Goal: Task Accomplishment & Management: Manage account settings

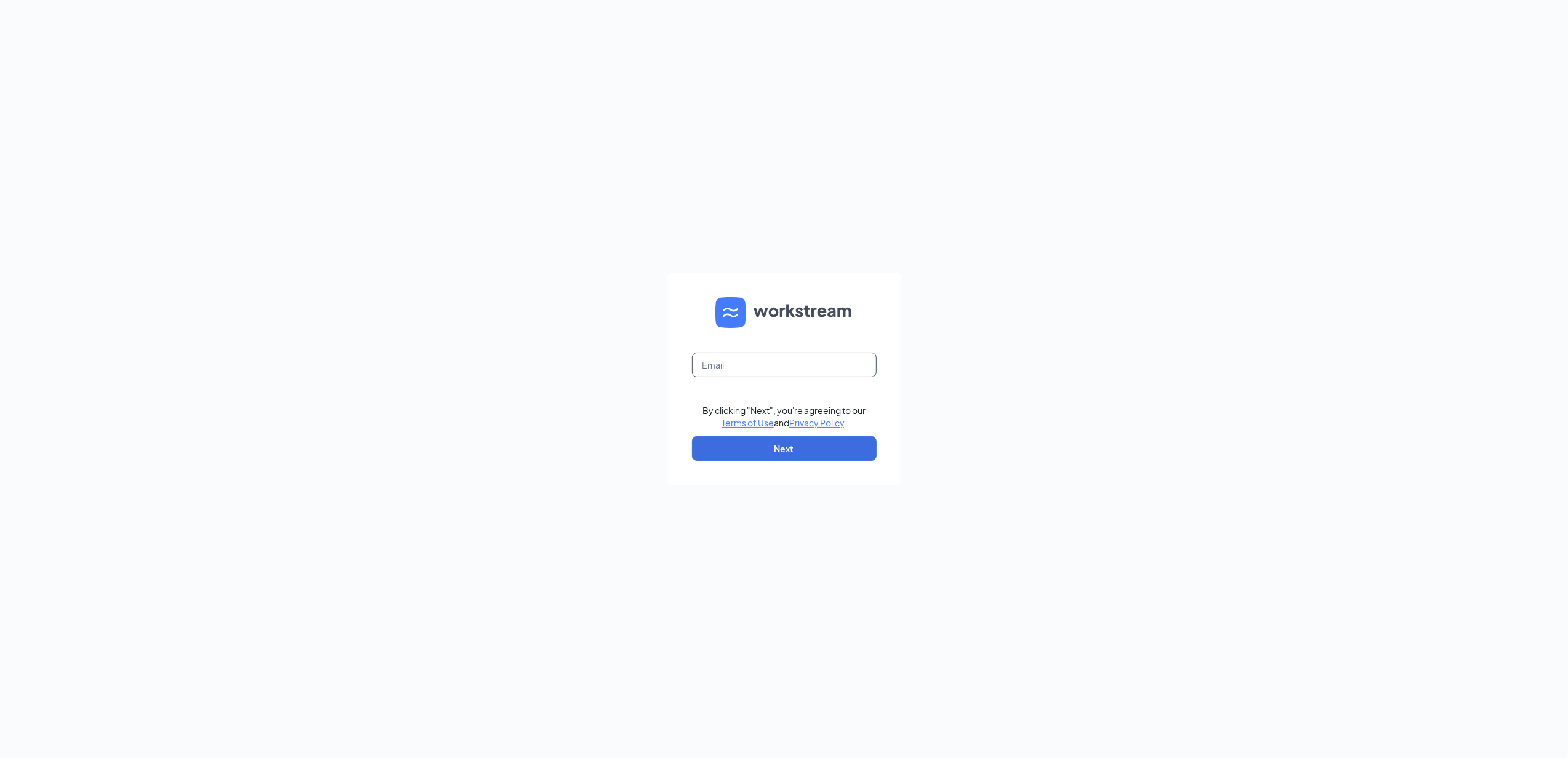
click at [705, 370] on input "text" at bounding box center [784, 365] width 184 height 24
type input "[EMAIL_ADDRESS][DOMAIN_NAME]"
click at [812, 454] on button "Next" at bounding box center [784, 448] width 184 height 24
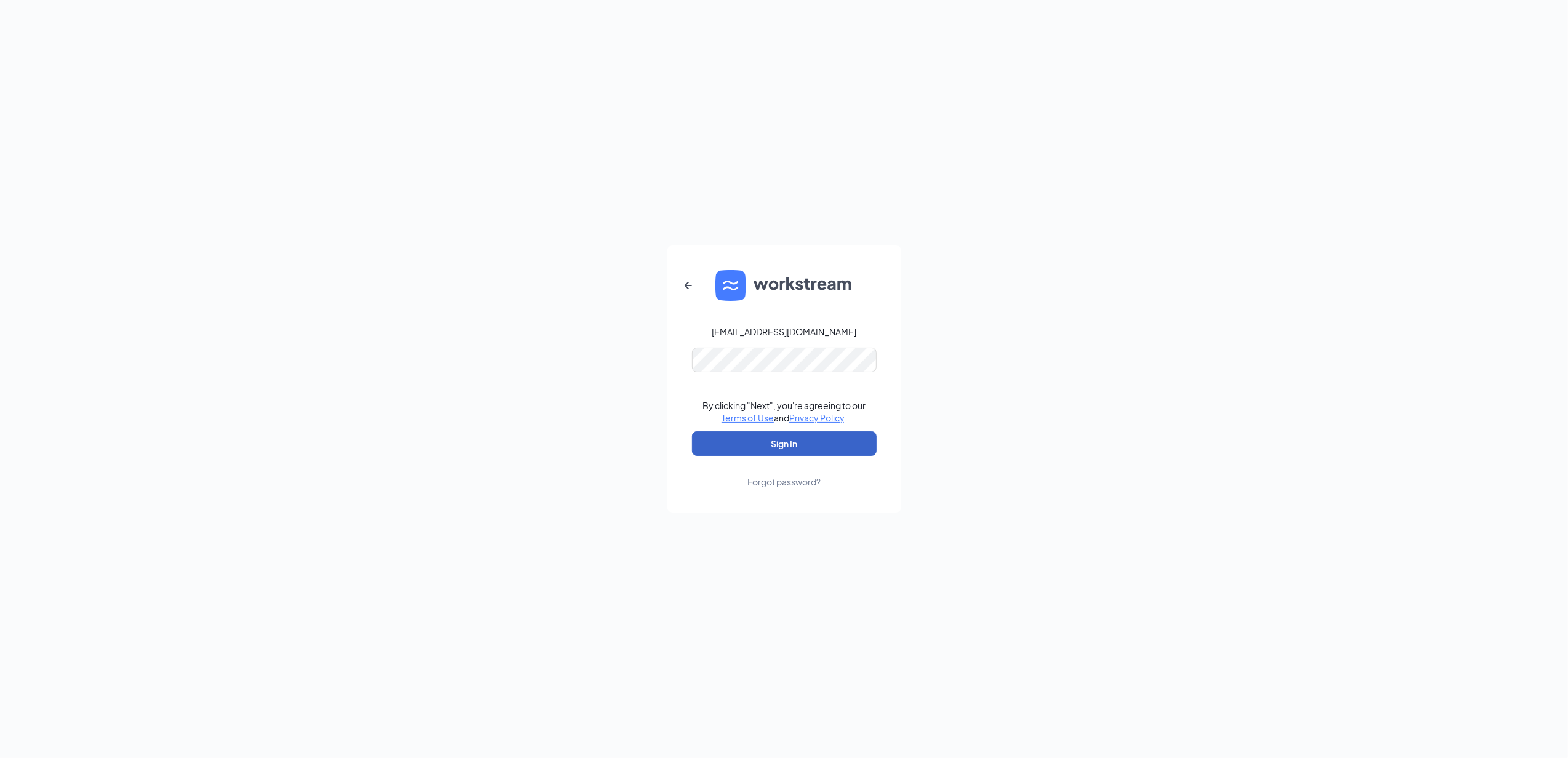
click at [803, 446] on button "Sign In" at bounding box center [784, 444] width 184 height 24
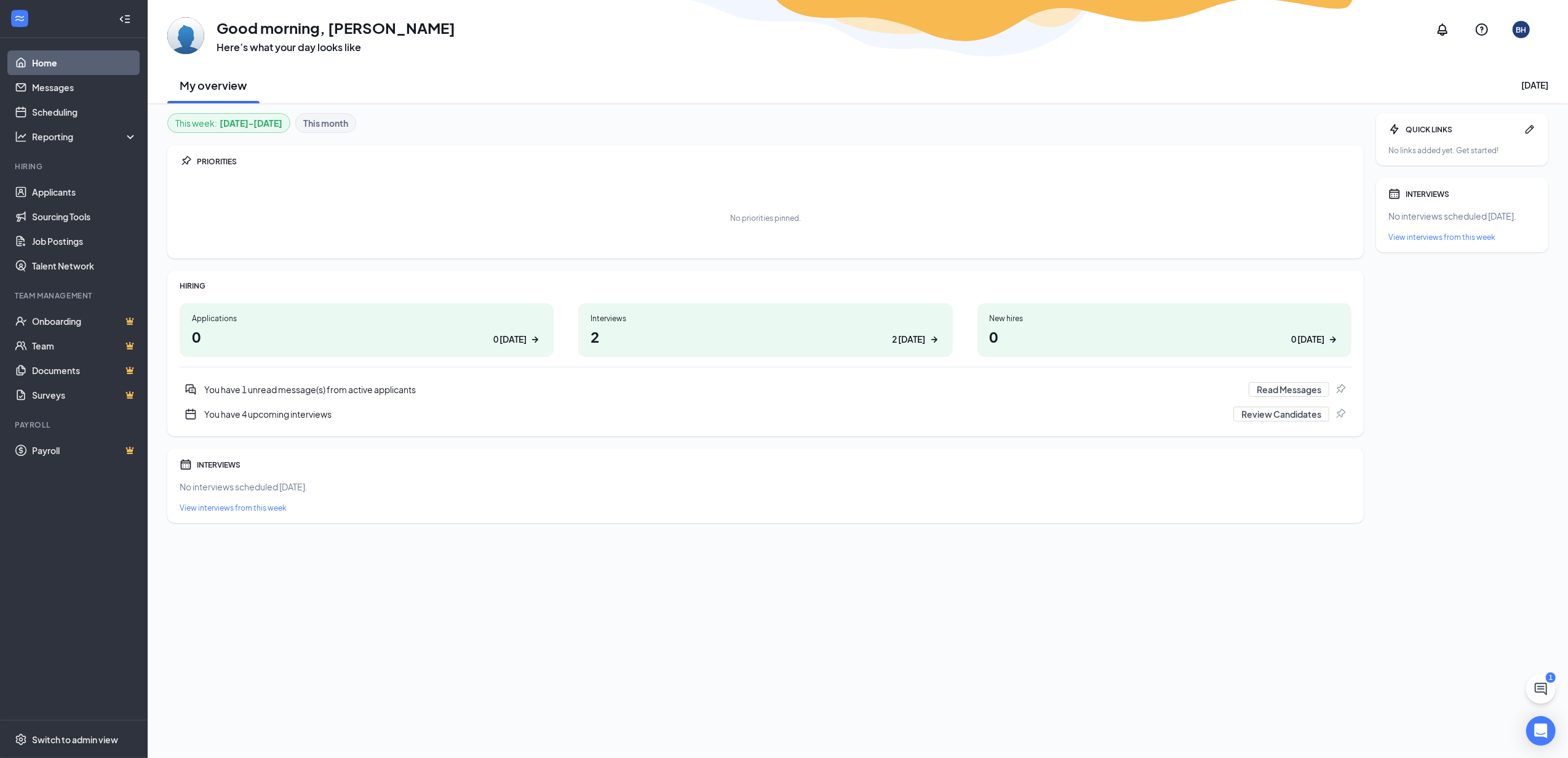
click at [706, 335] on h1 "2 2 today" at bounding box center [765, 337] width 349 height 21
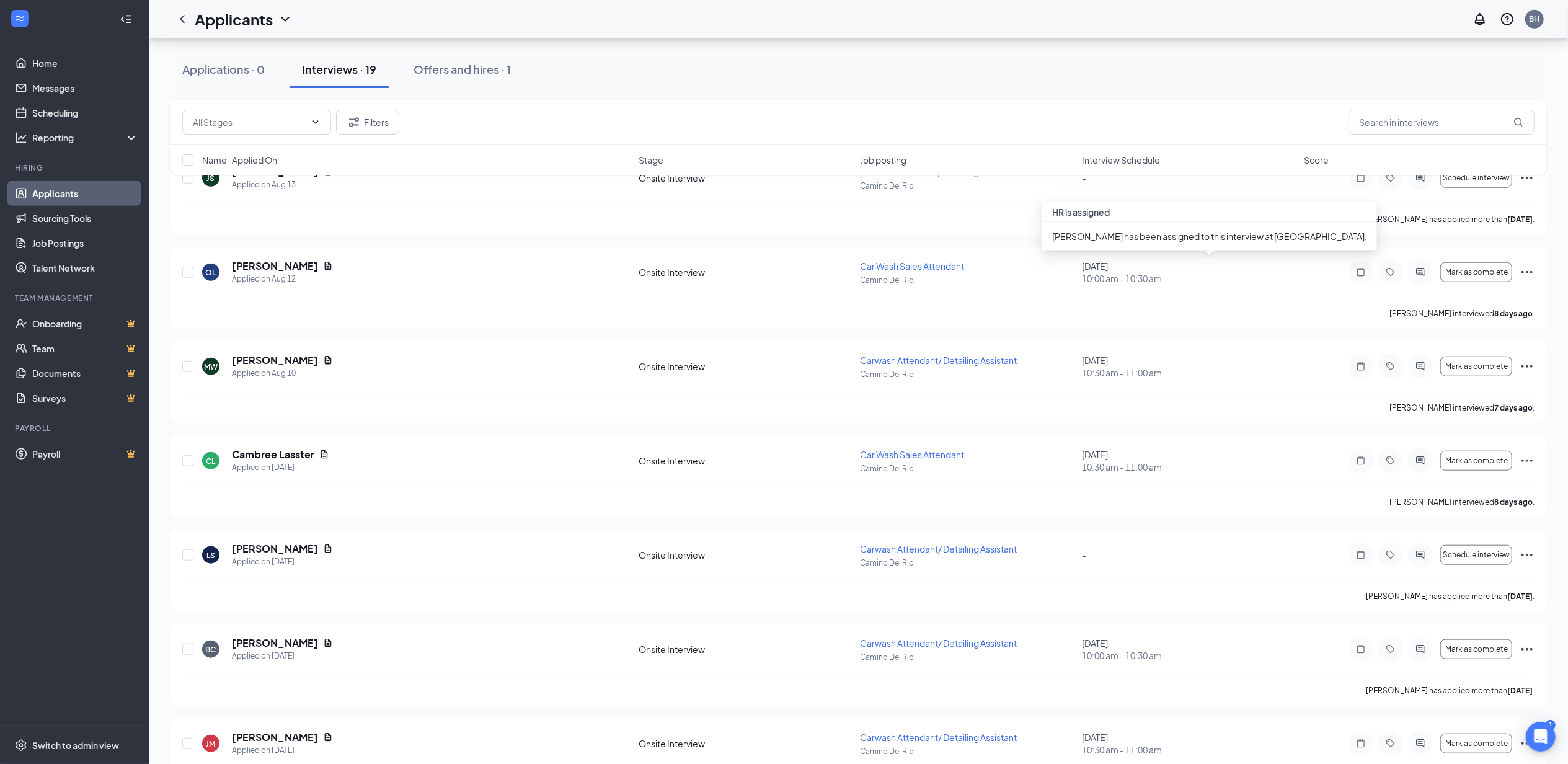
scroll to position [1075, 0]
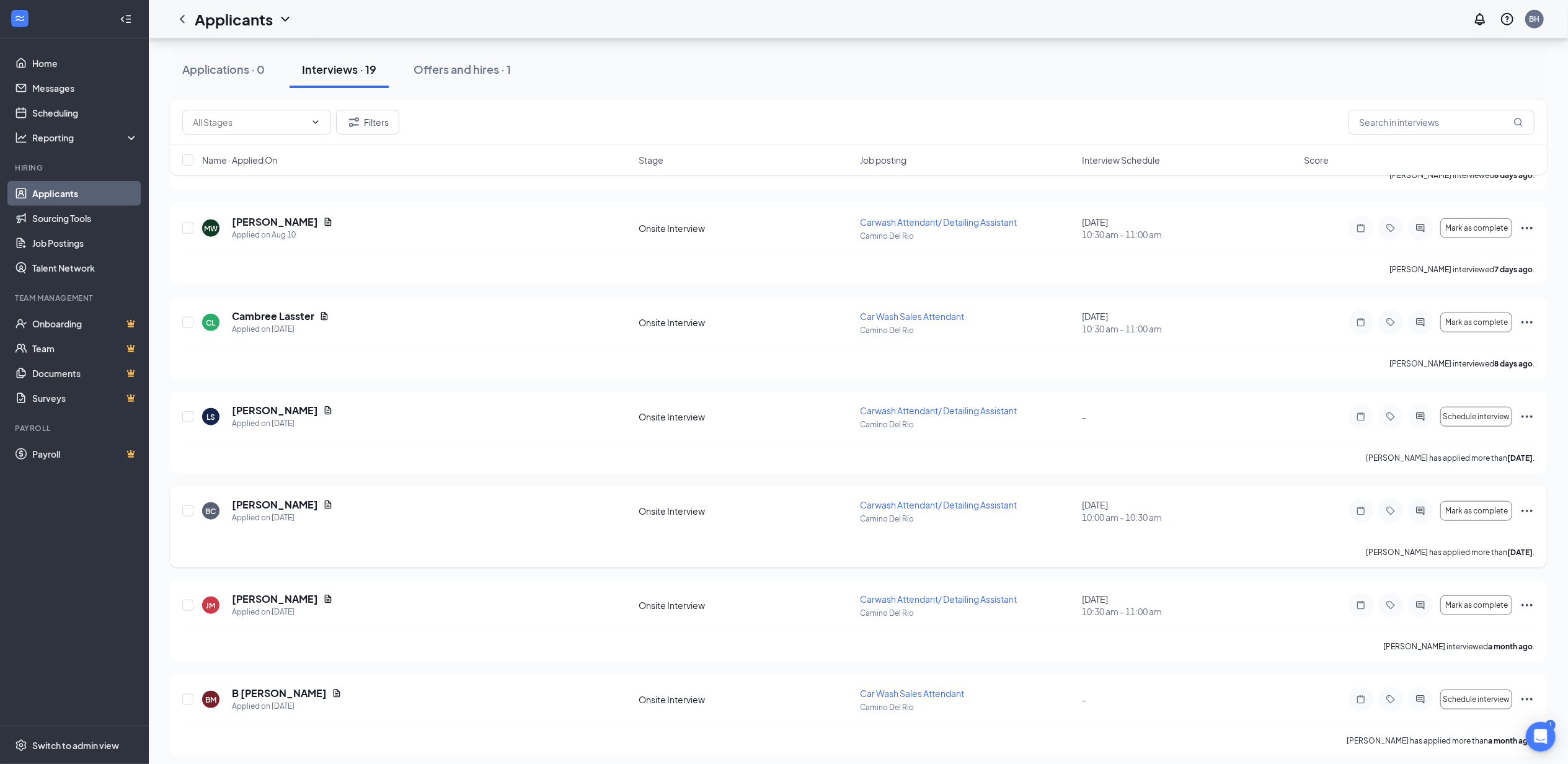
click at [1526, 515] on icon "Ellipses" at bounding box center [1527, 511] width 15 height 15
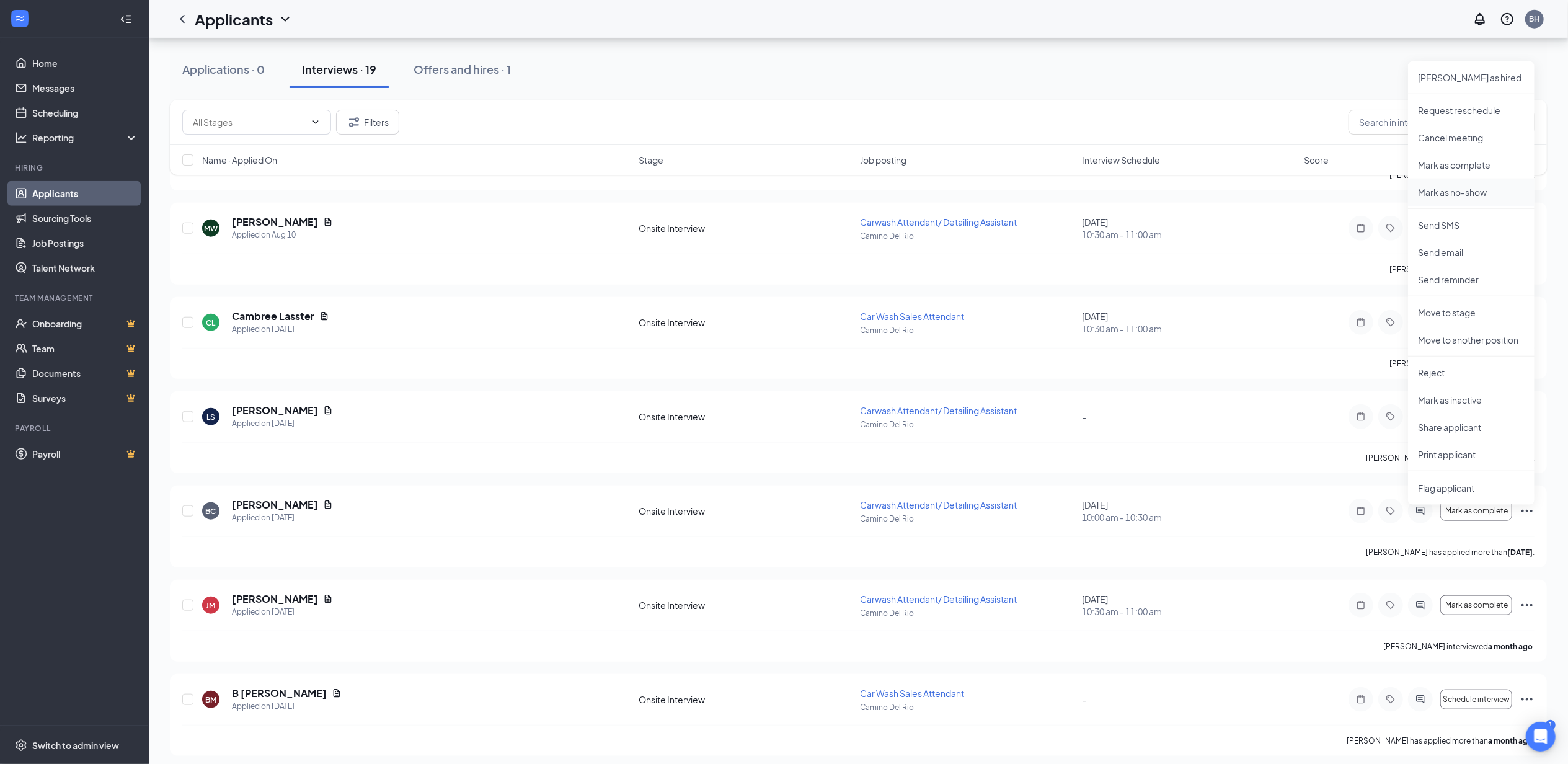
click at [1448, 199] on li "Mark as no-show" at bounding box center [1471, 192] width 126 height 27
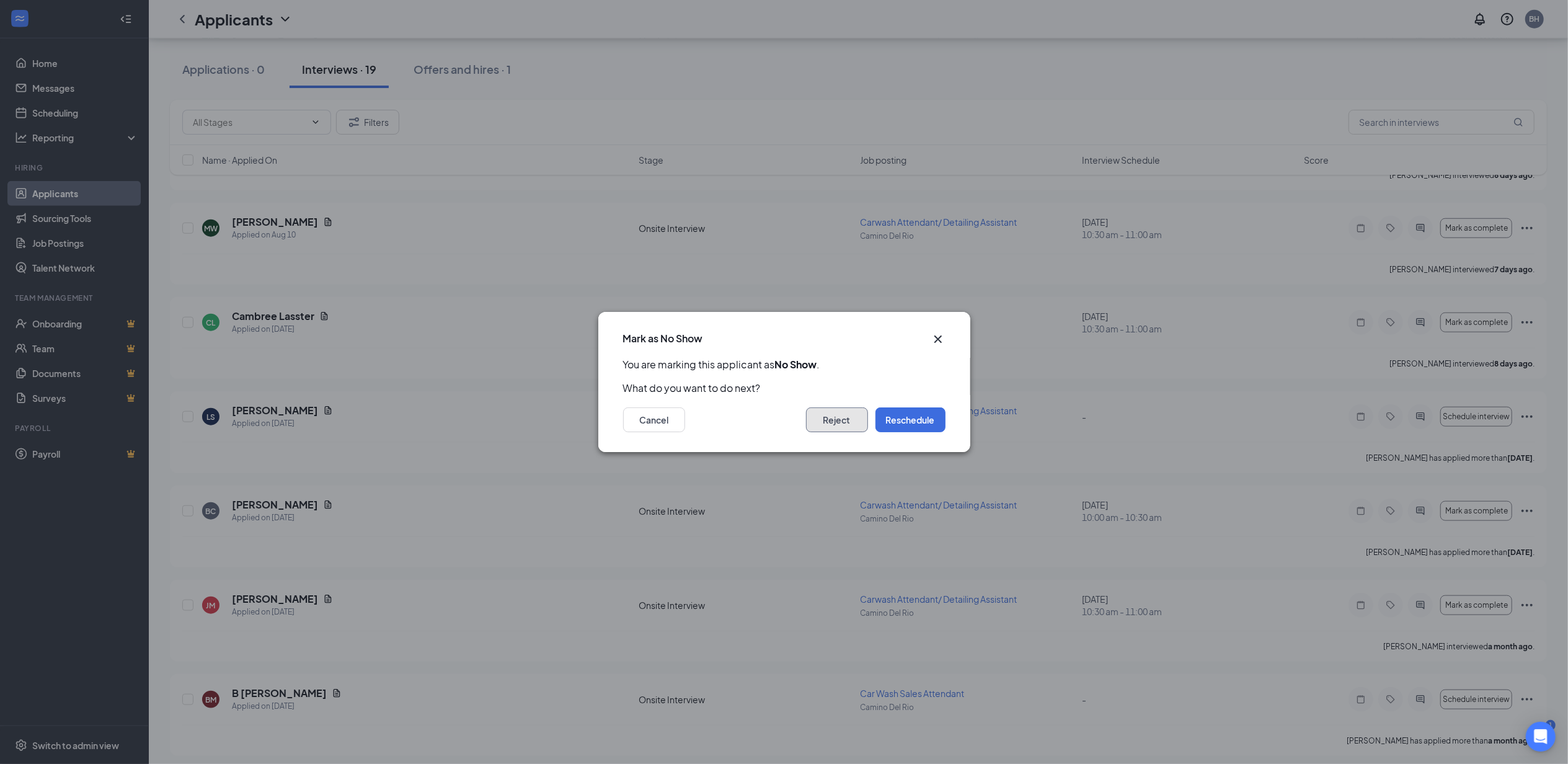
click at [841, 420] on button "Reject" at bounding box center [837, 420] width 62 height 25
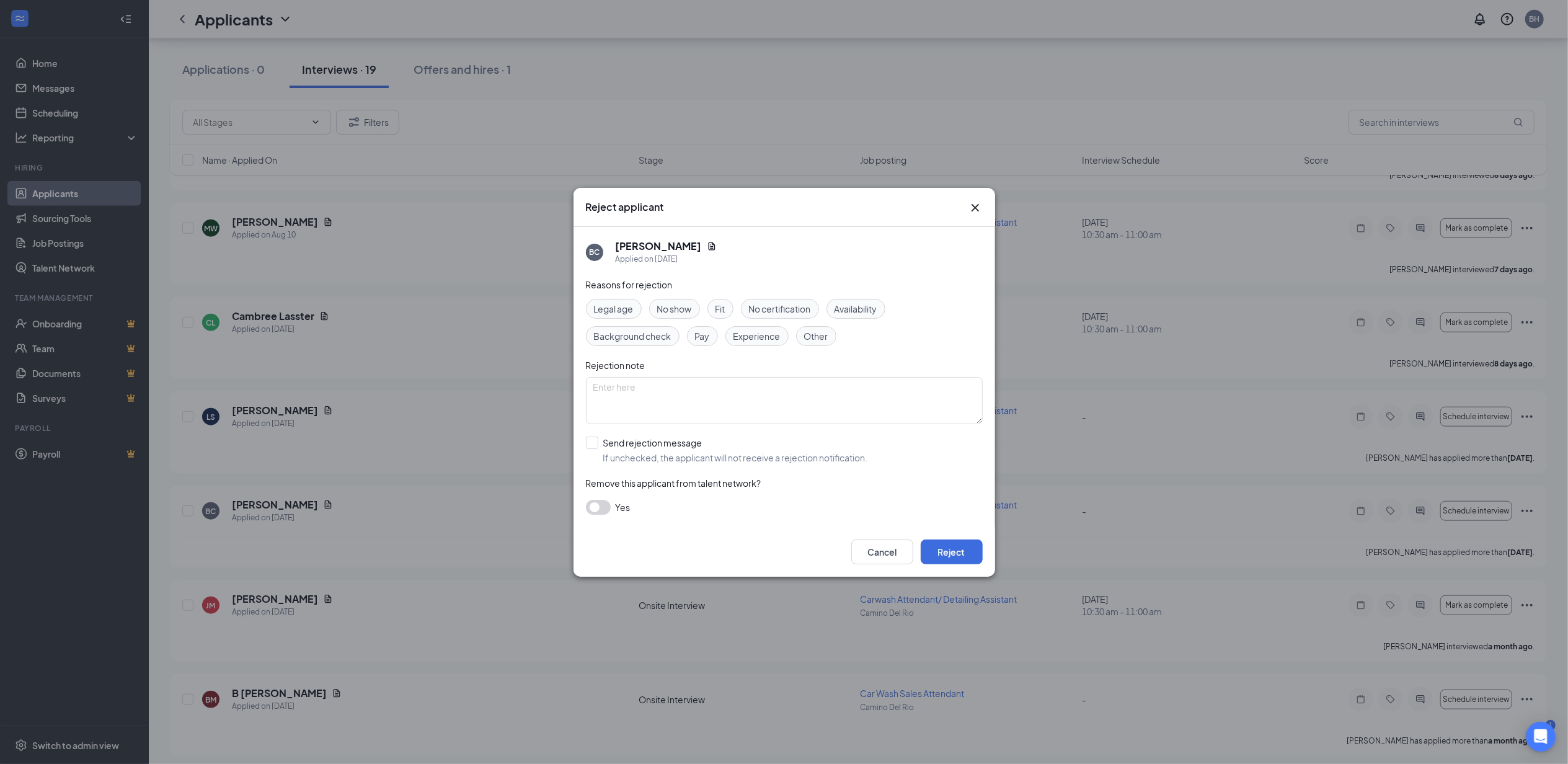
click at [978, 210] on icon "Cross" at bounding box center [974, 207] width 7 height 7
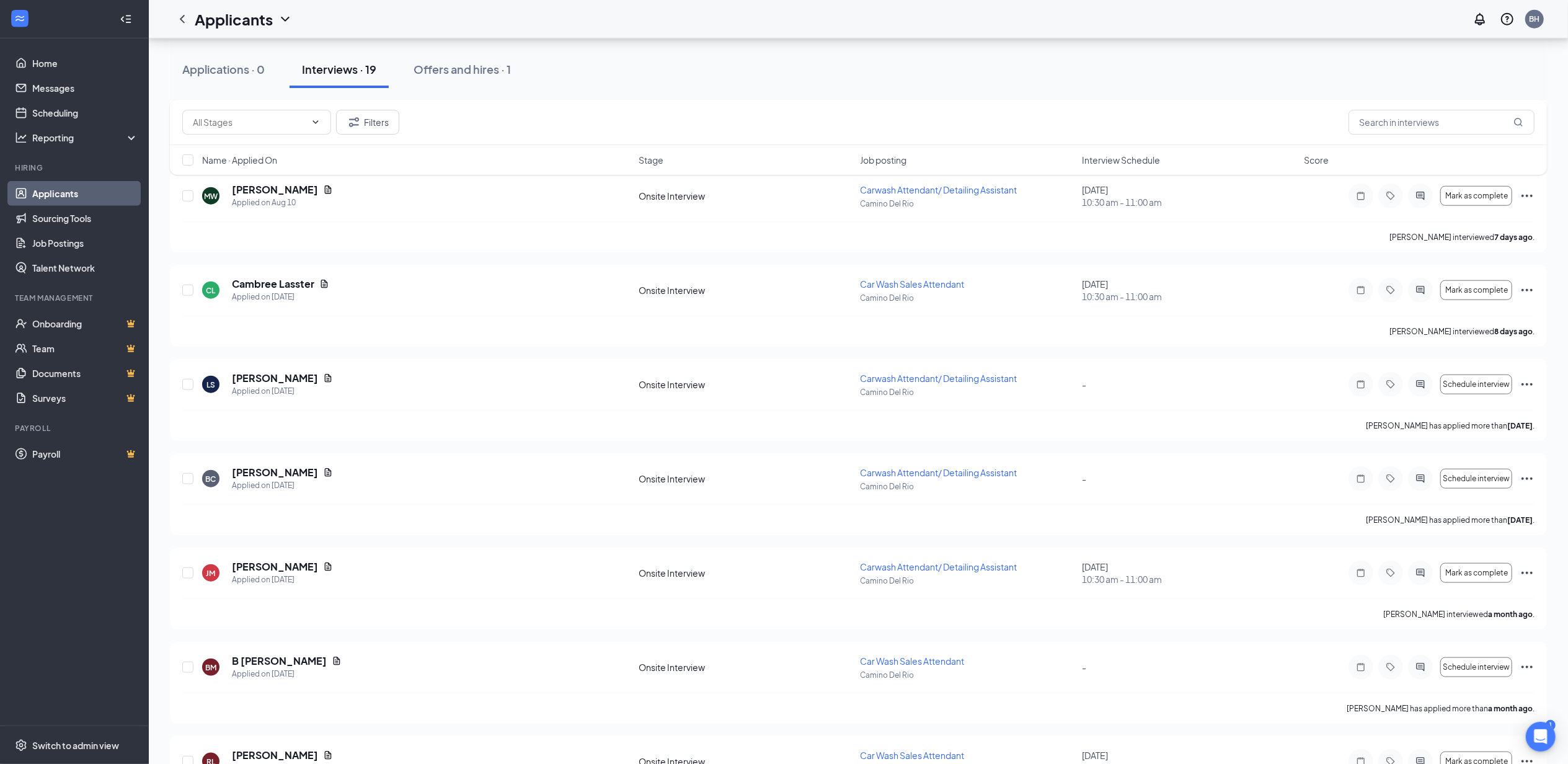
scroll to position [1109, 0]
